Goal: Information Seeking & Learning: Learn about a topic

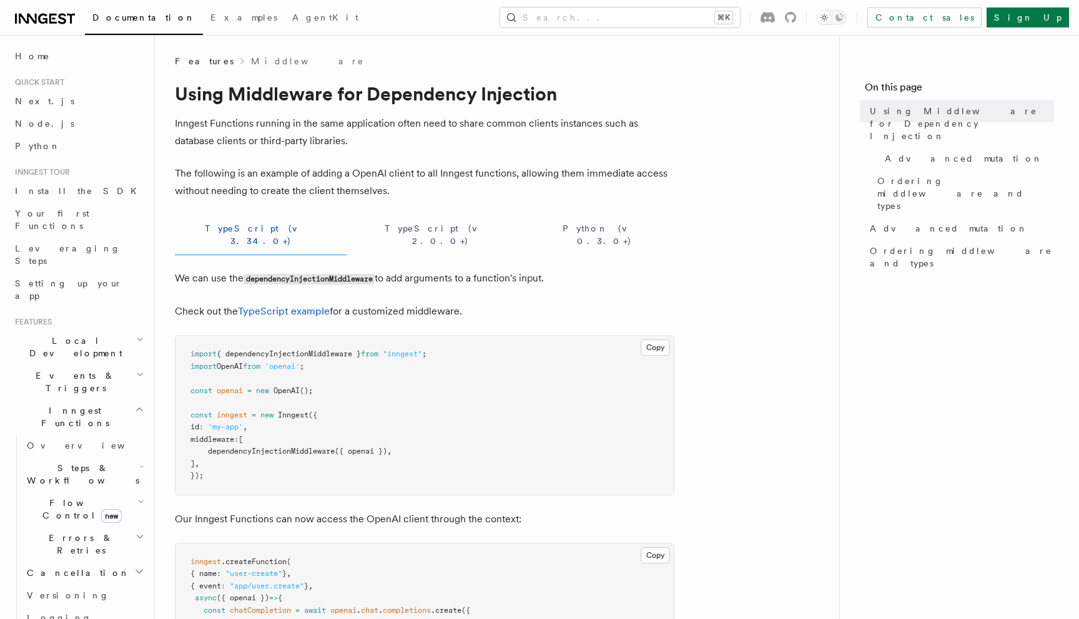
click at [59, 462] on span "Steps & Workflows" at bounding box center [80, 474] width 117 height 25
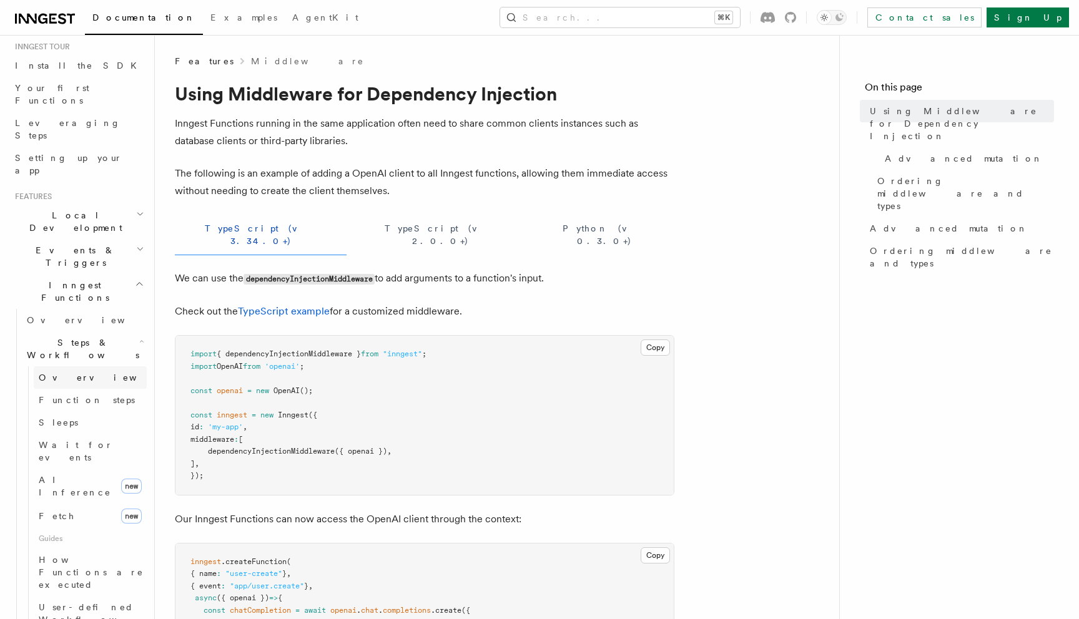
scroll to position [126, 0]
click at [59, 439] on span "Wait for events" at bounding box center [76, 450] width 74 height 22
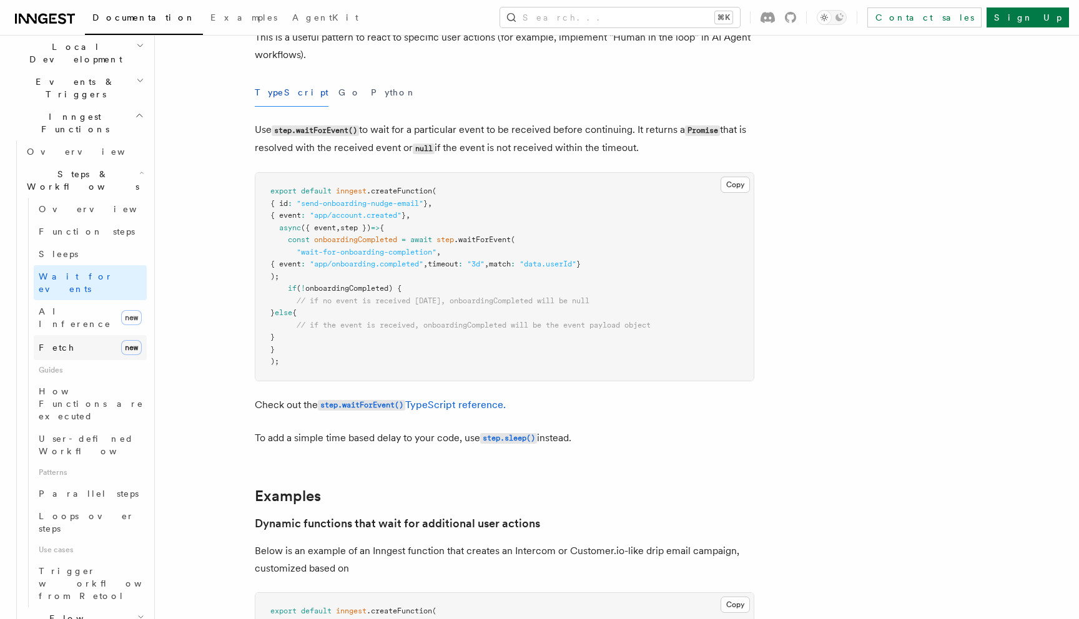
scroll to position [295, 0]
click at [63, 612] on span "Flow Control new" at bounding box center [79, 624] width 115 height 25
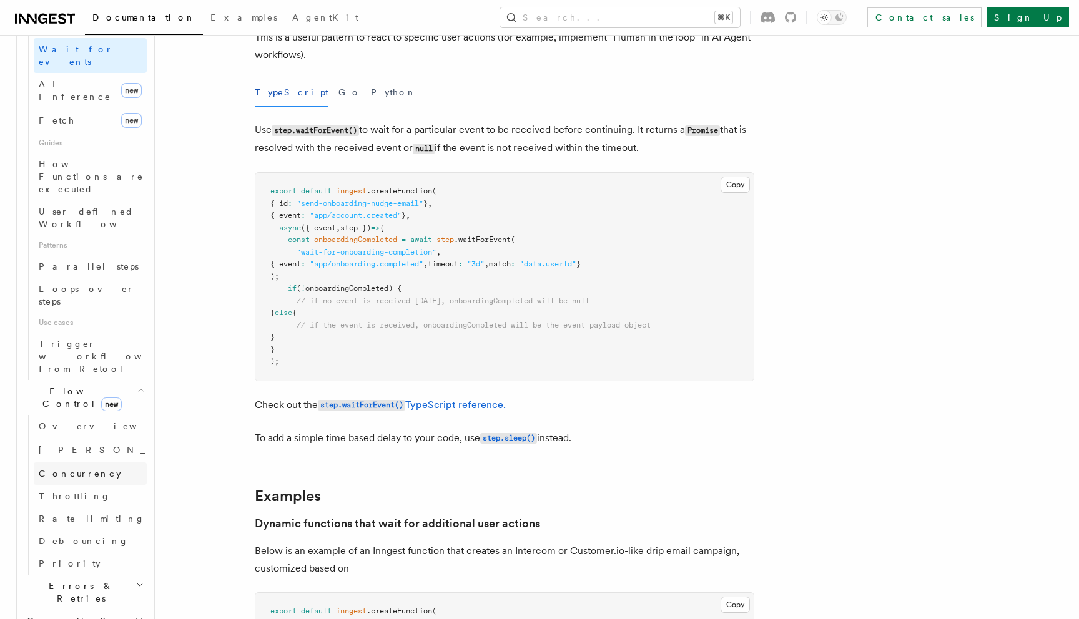
scroll to position [523, 0]
click at [76, 551] on link "Priority" at bounding box center [90, 562] width 113 height 22
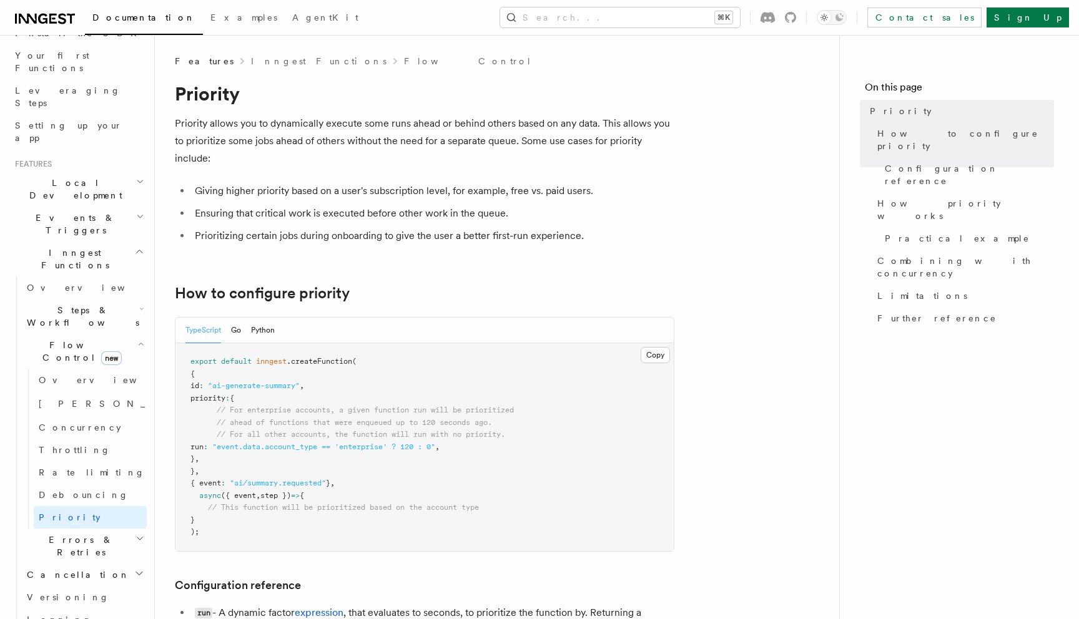
scroll to position [157, 0]
click at [96, 305] on span "Steps & Workflows" at bounding box center [80, 317] width 117 height 25
click at [84, 208] on h2 "Events & Triggers" at bounding box center [78, 225] width 137 height 35
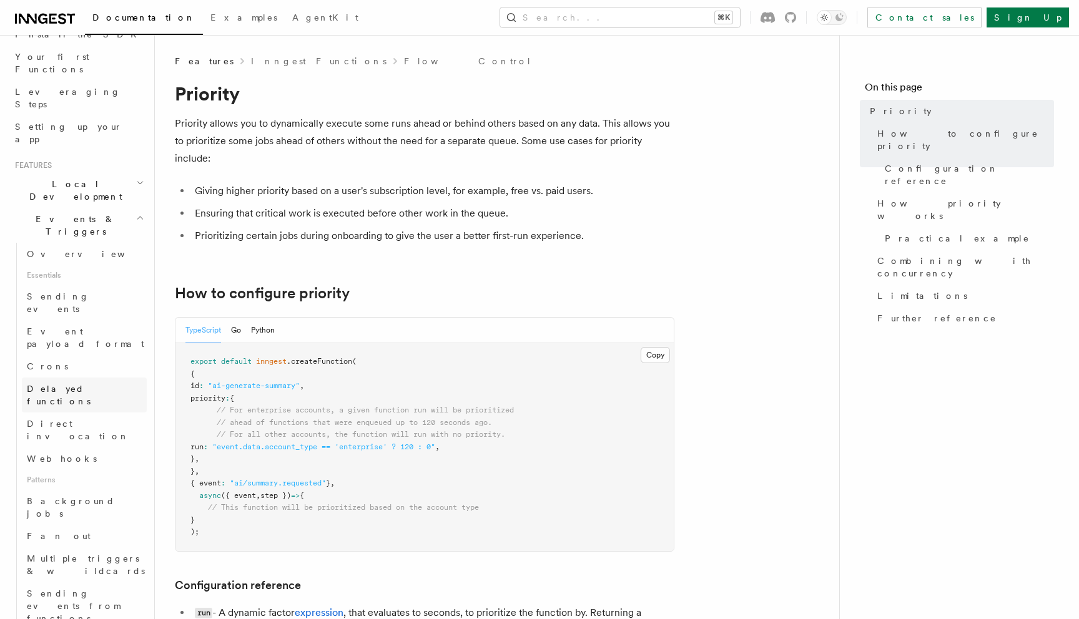
click at [89, 384] on span "Delayed functions" at bounding box center [59, 395] width 64 height 22
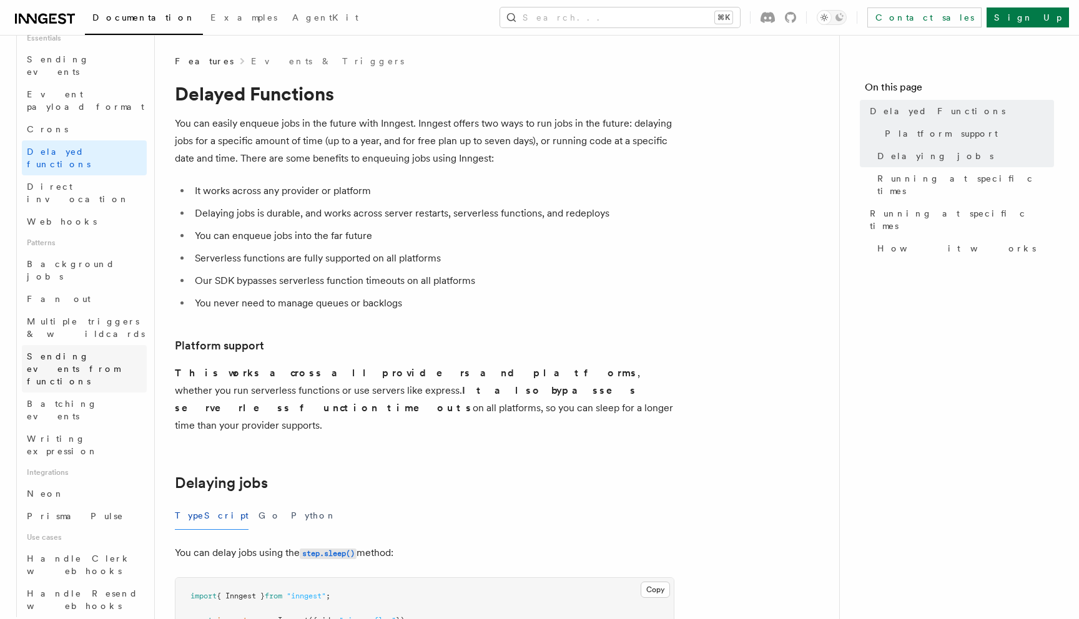
scroll to position [395, 0]
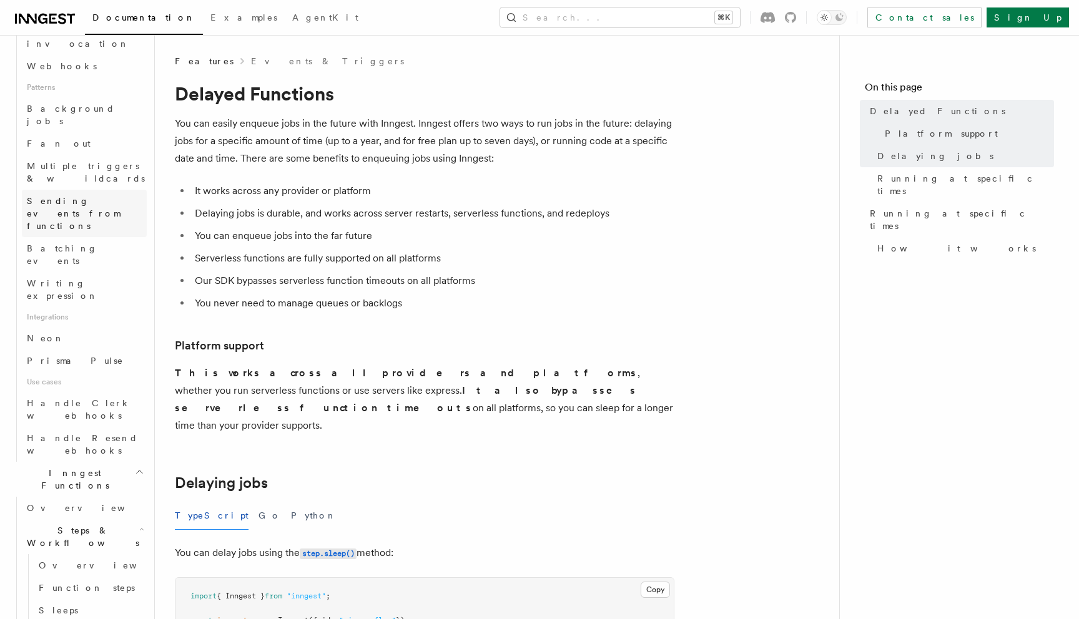
scroll to position [550, 0]
